Goal: Navigation & Orientation: Understand site structure

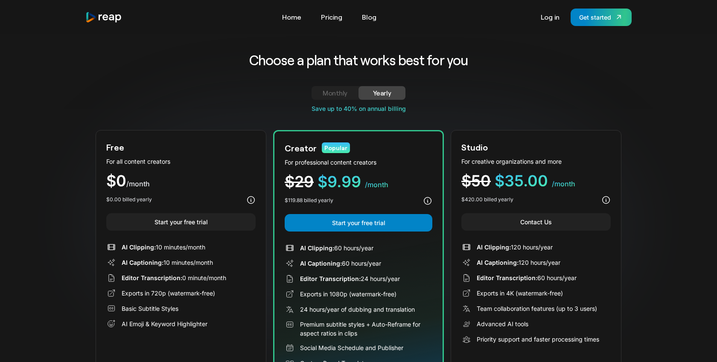
click at [228, 37] on div "Choose a plan that works best for you Monthly Yearly Free Plan For all content …" at bounding box center [358, 225] width 525 height 383
click at [293, 21] on link "Home" at bounding box center [292, 17] width 28 height 14
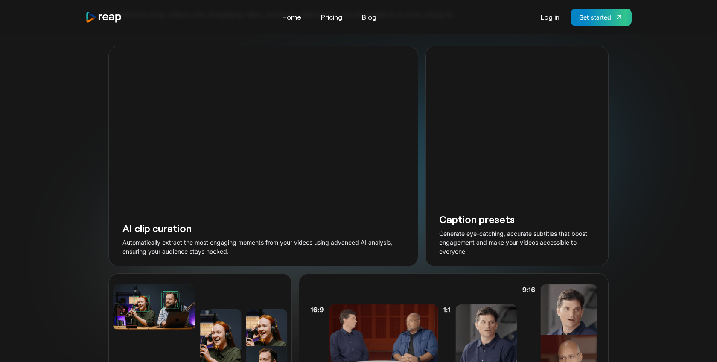
scroll to position [915, 0]
click at [333, 19] on link "Pricing" at bounding box center [331, 17] width 30 height 14
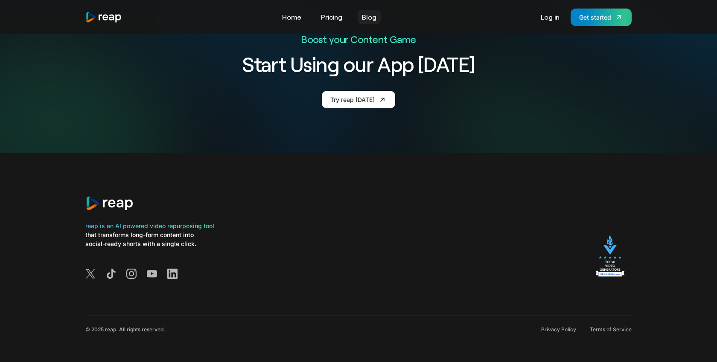
click at [372, 14] on link "Blog" at bounding box center [368, 17] width 23 height 14
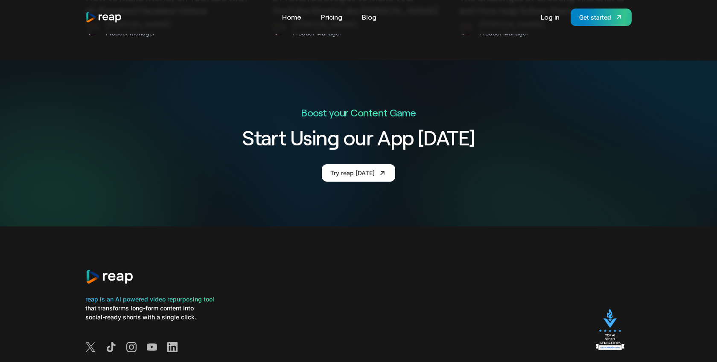
scroll to position [1795, 0]
